Goal: Information Seeking & Learning: Understand process/instructions

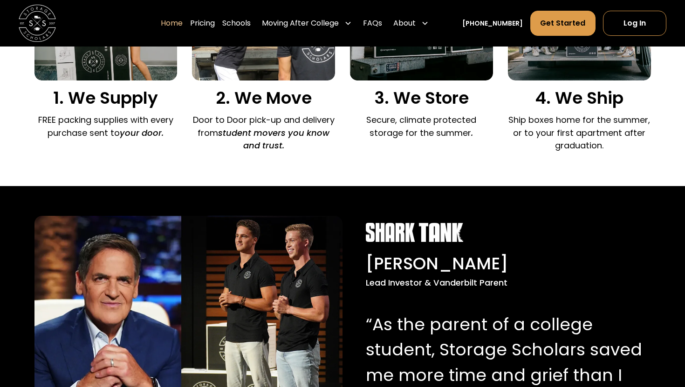
scroll to position [903, 0]
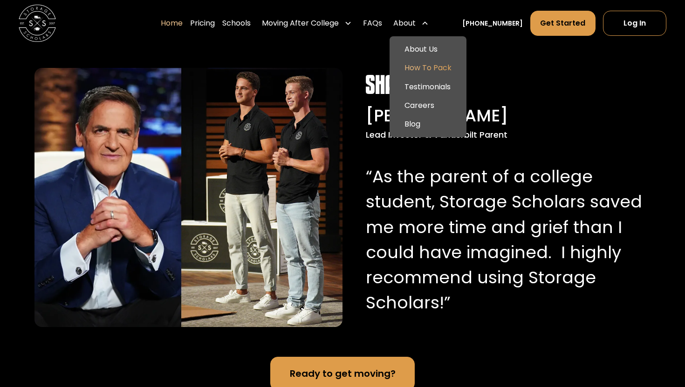
click at [440, 69] on link "How To Pack" at bounding box center [427, 68] width 69 height 19
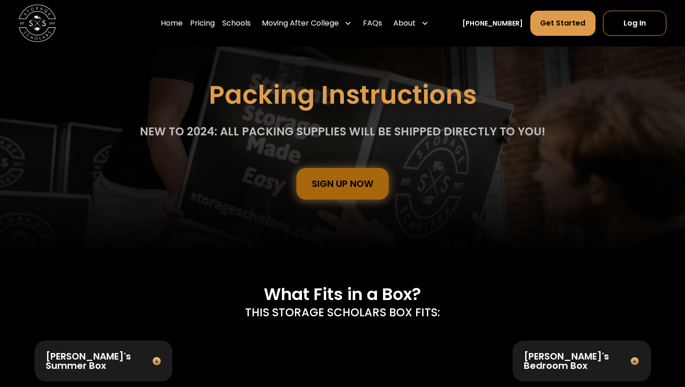
scroll to position [94, 0]
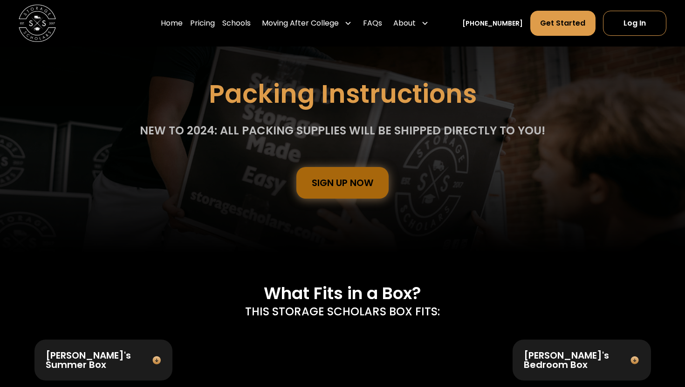
click at [370, 187] on div "sign Up Now" at bounding box center [343, 182] width 62 height 9
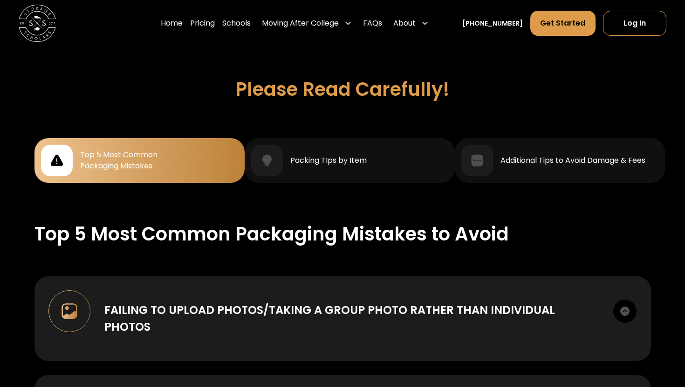
scroll to position [778, 0]
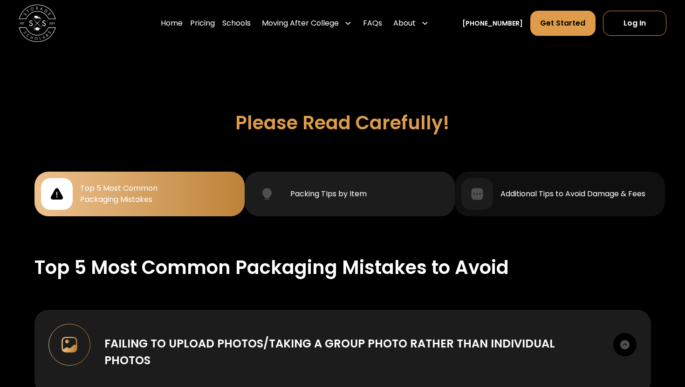
click at [321, 181] on div "Packing TIps by Item" at bounding box center [349, 194] width 197 height 32
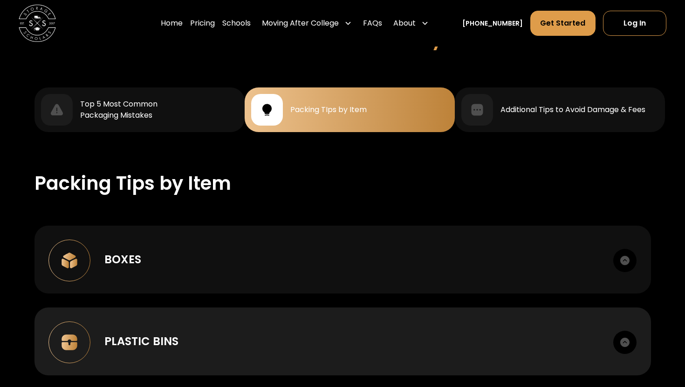
click at [318, 261] on div "Boxes" at bounding box center [351, 259] width 495 height 17
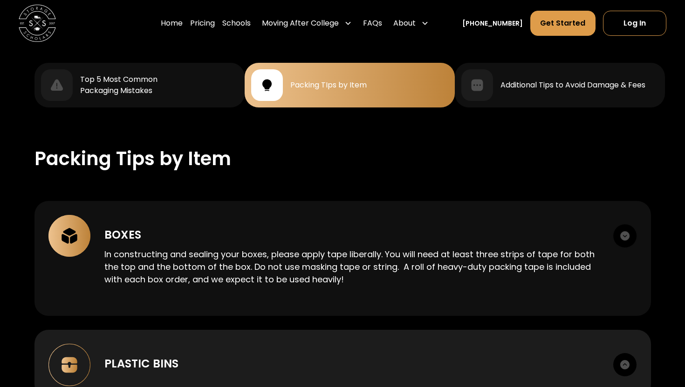
scroll to position [891, 0]
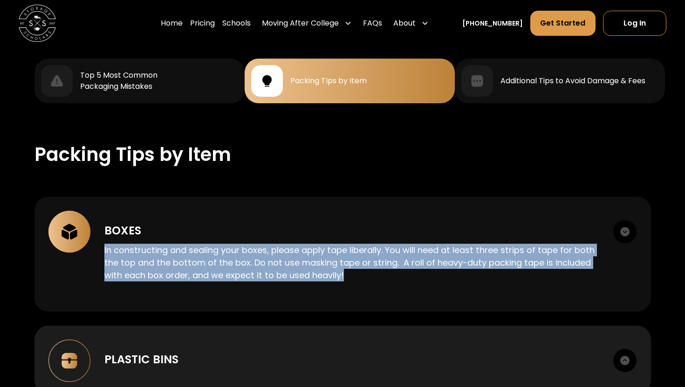
drag, startPoint x: 346, startPoint y: 273, endPoint x: 314, endPoint y: 234, distance: 51.3
click at [314, 239] on div "In constructing and sealing your boxes, please apply tape liberally. You will n…" at bounding box center [351, 260] width 495 height 42
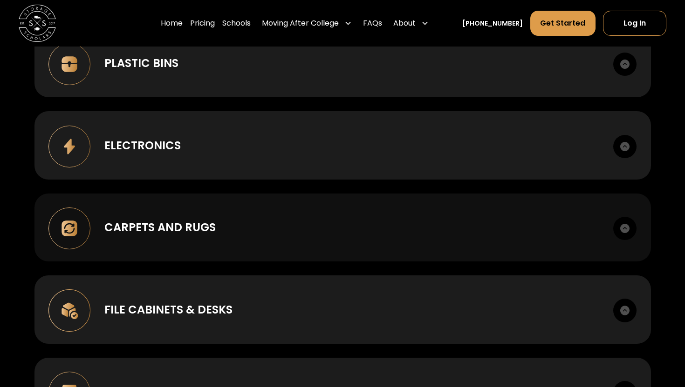
scroll to position [1139, 0]
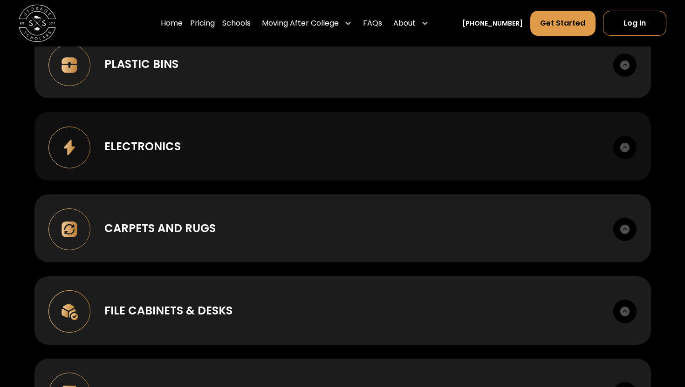
click at [311, 138] on div "Electronics" at bounding box center [351, 146] width 495 height 17
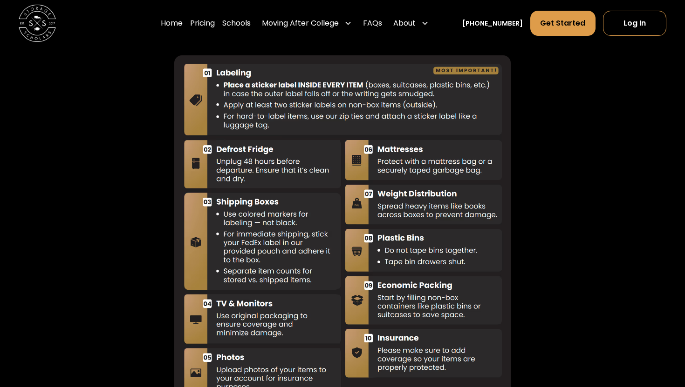
scroll to position [2747, 0]
